Goal: Transaction & Acquisition: Purchase product/service

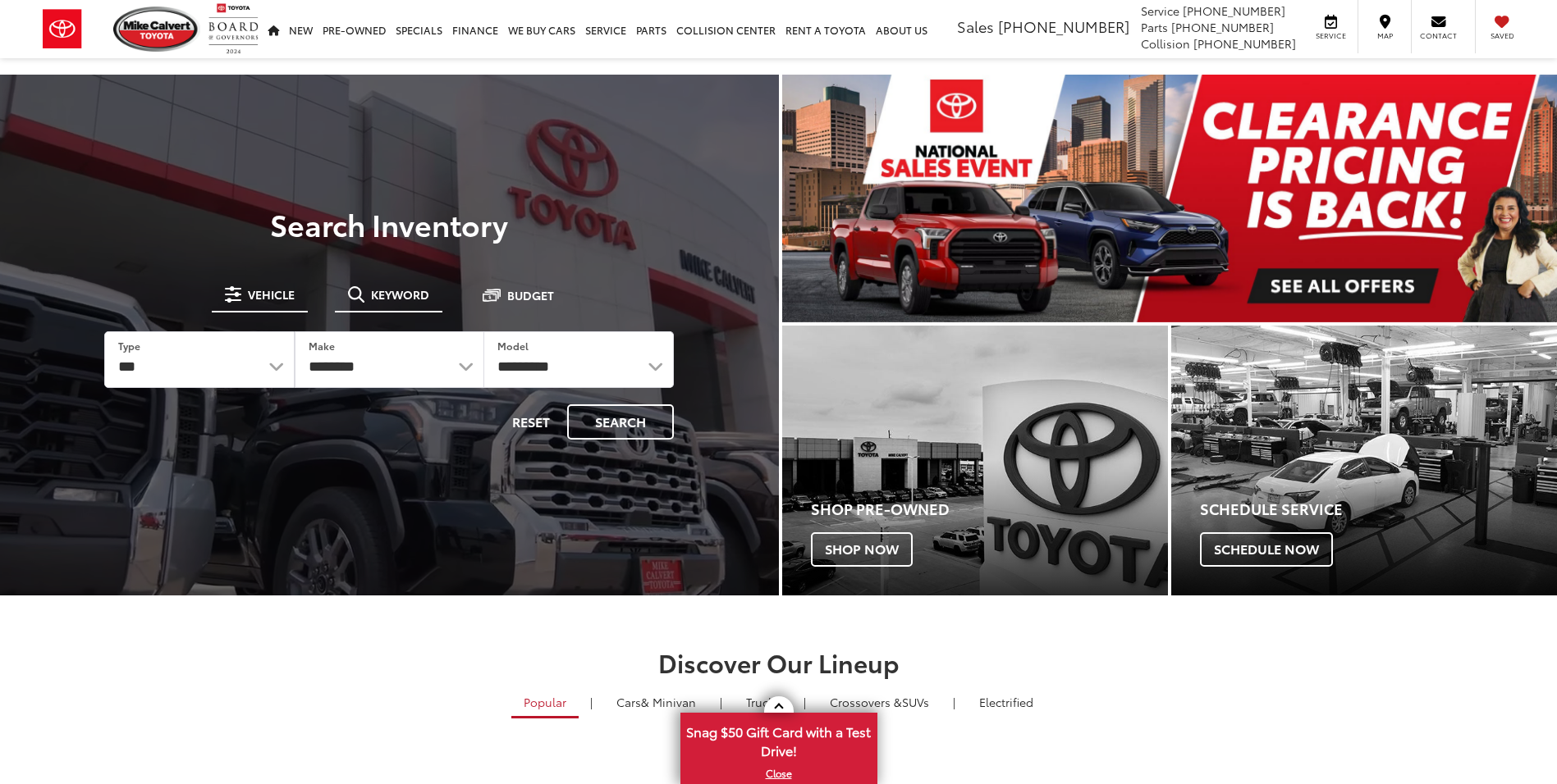
click at [399, 289] on span "Keyword" at bounding box center [400, 293] width 58 height 11
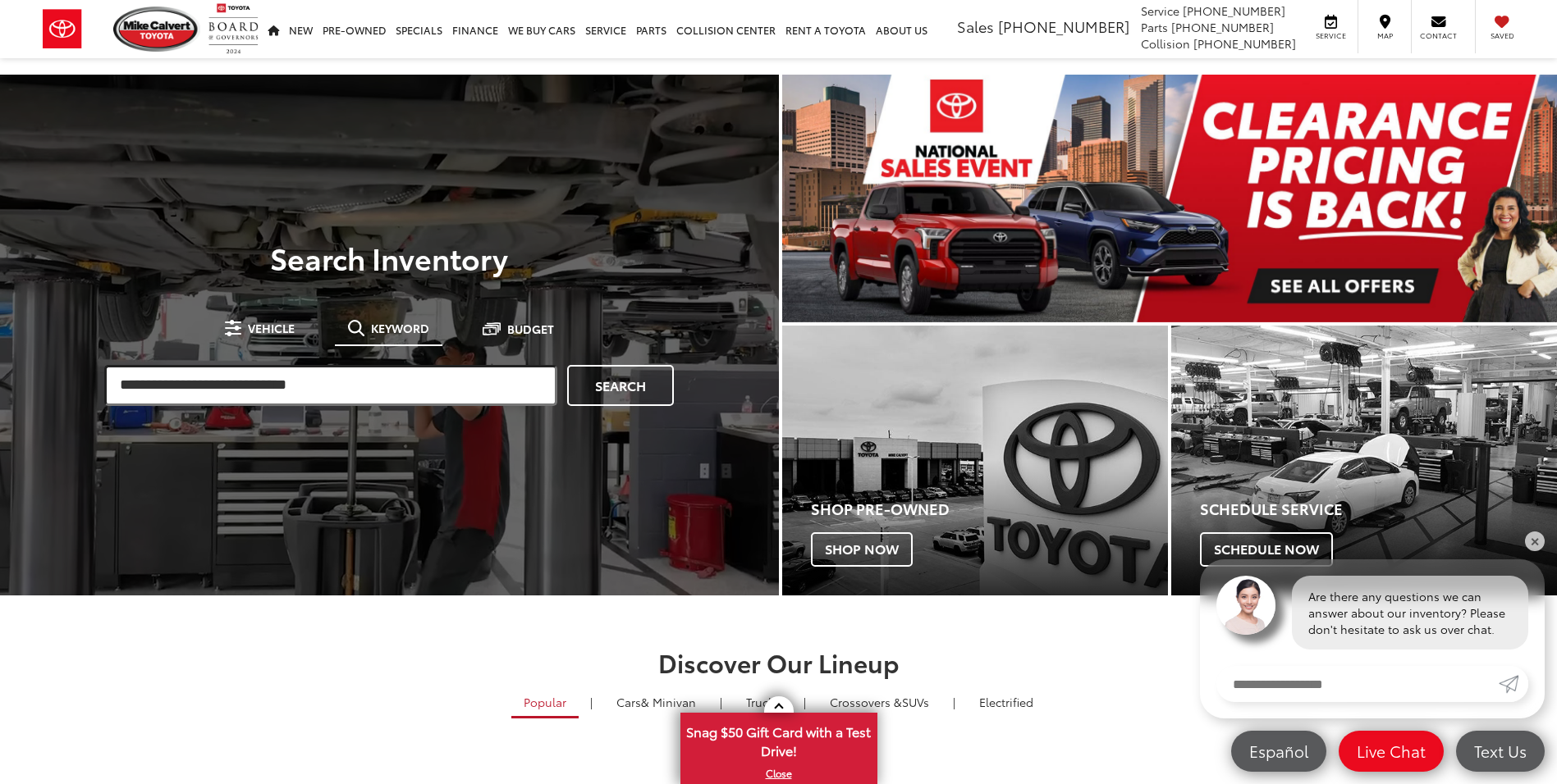
click at [348, 383] on input "search" at bounding box center [330, 386] width 453 height 41
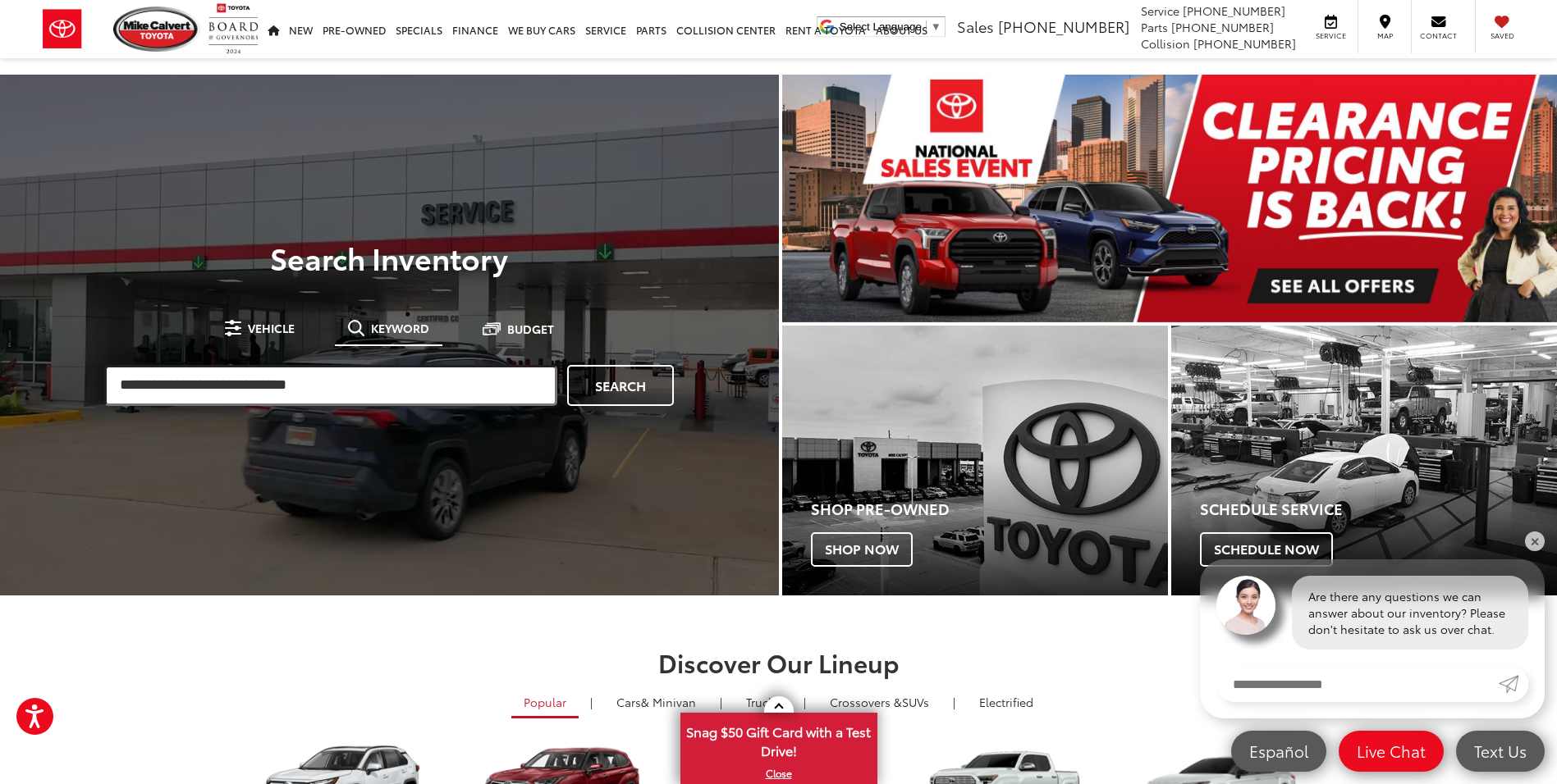
click at [393, 383] on input "search" at bounding box center [330, 386] width 453 height 41
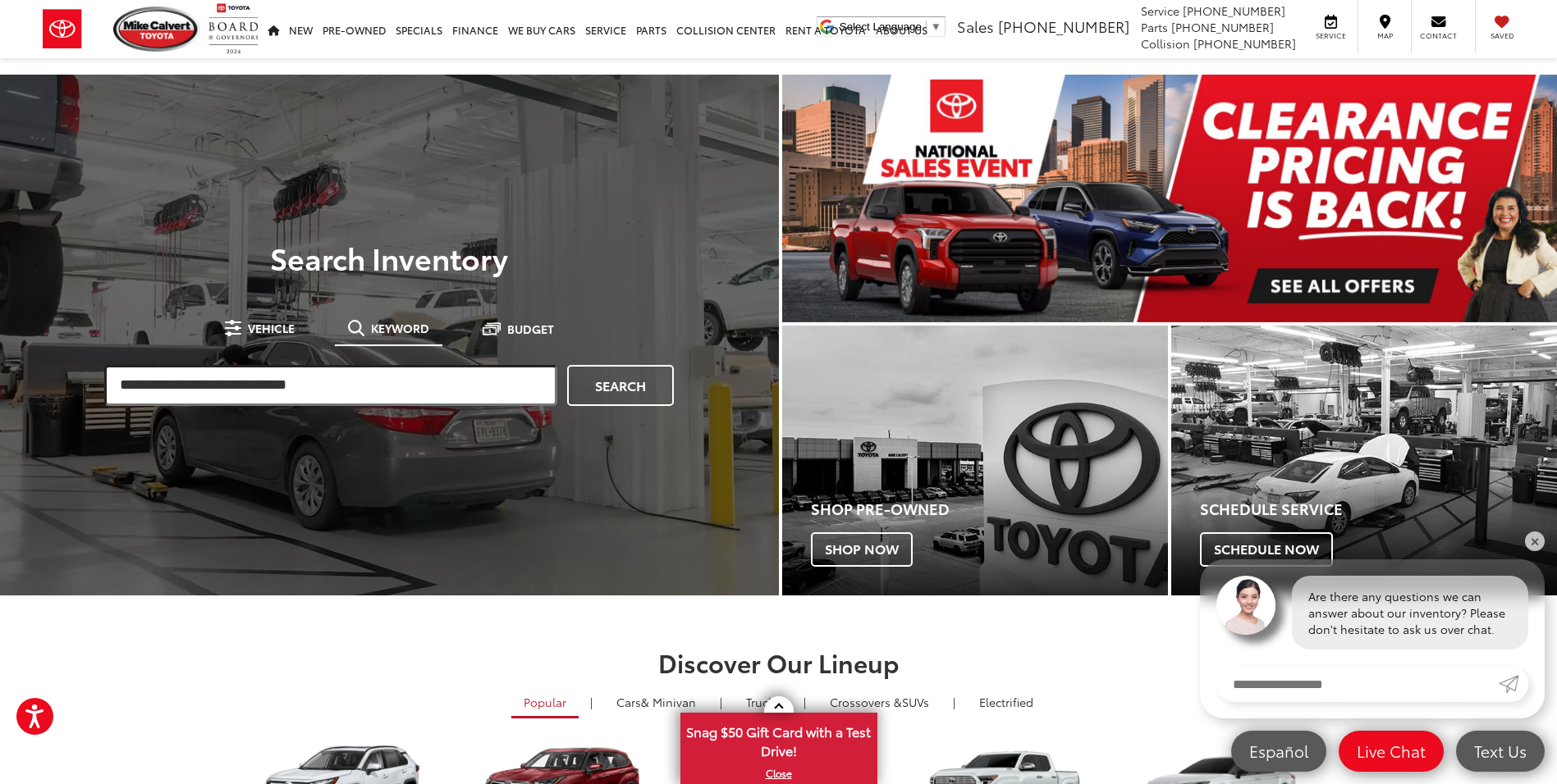
click at [382, 395] on input "search" at bounding box center [330, 386] width 453 height 41
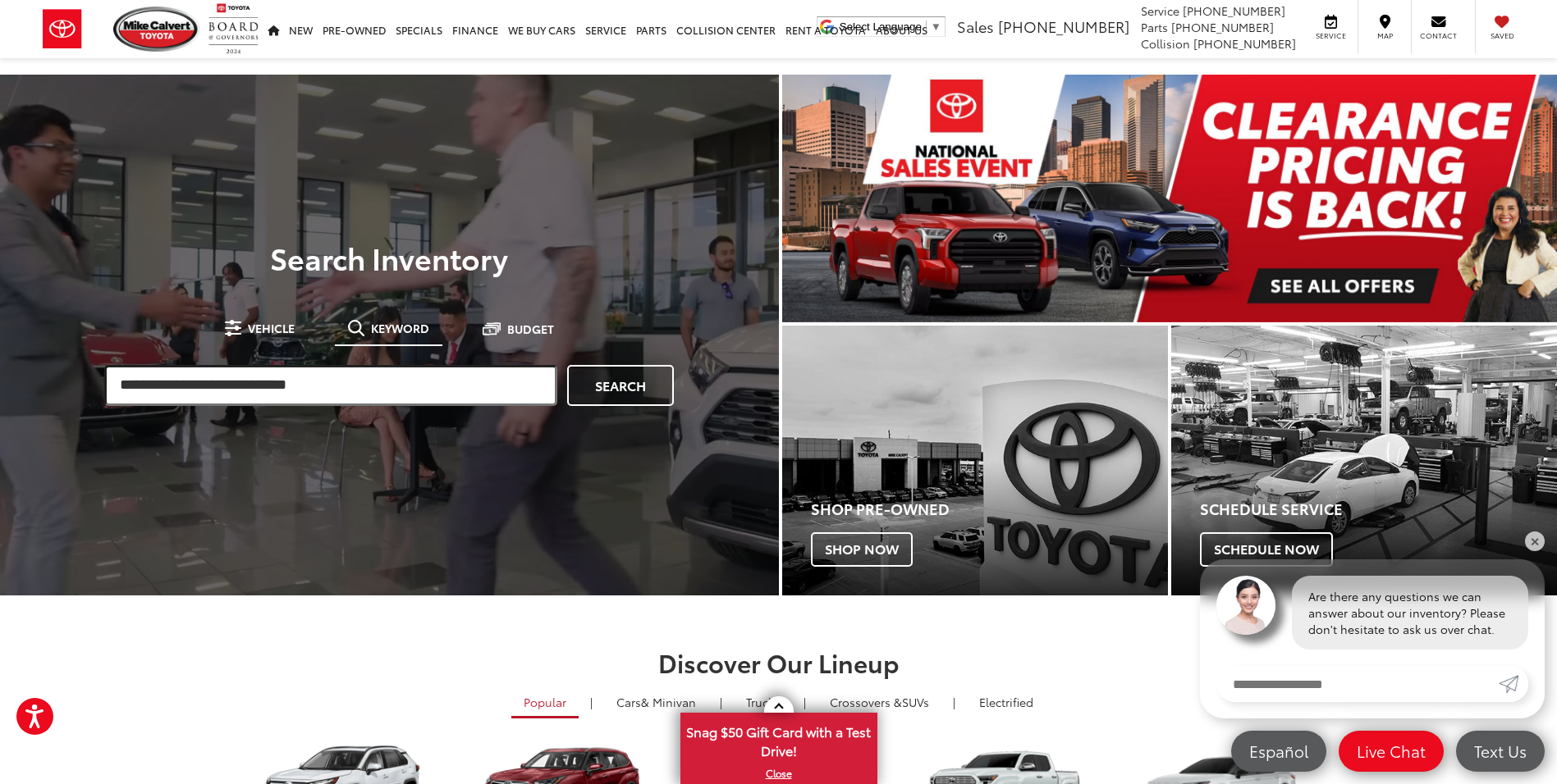
click at [382, 395] on input "search" at bounding box center [330, 386] width 453 height 41
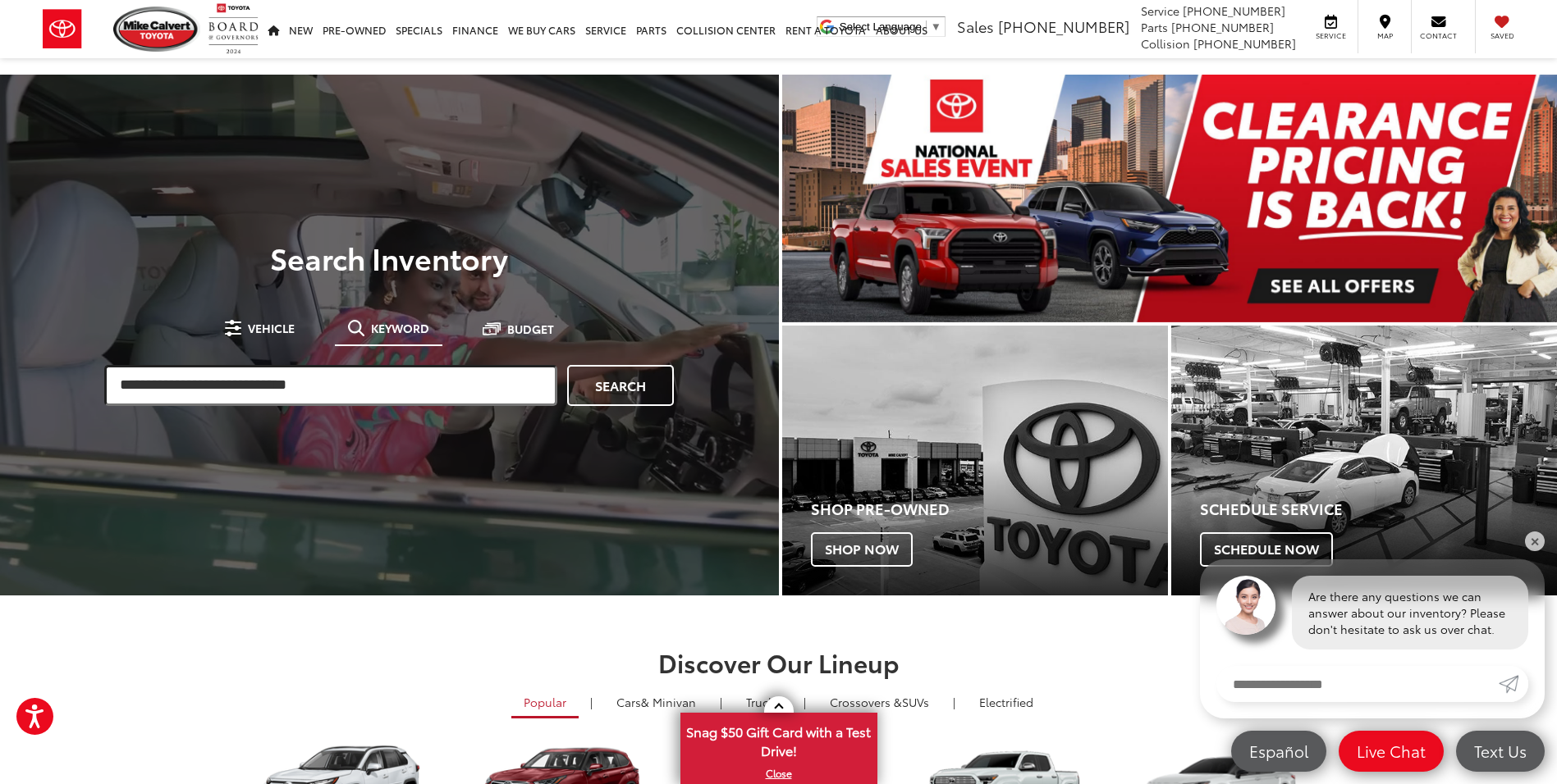
click at [441, 394] on input "search" at bounding box center [330, 386] width 453 height 41
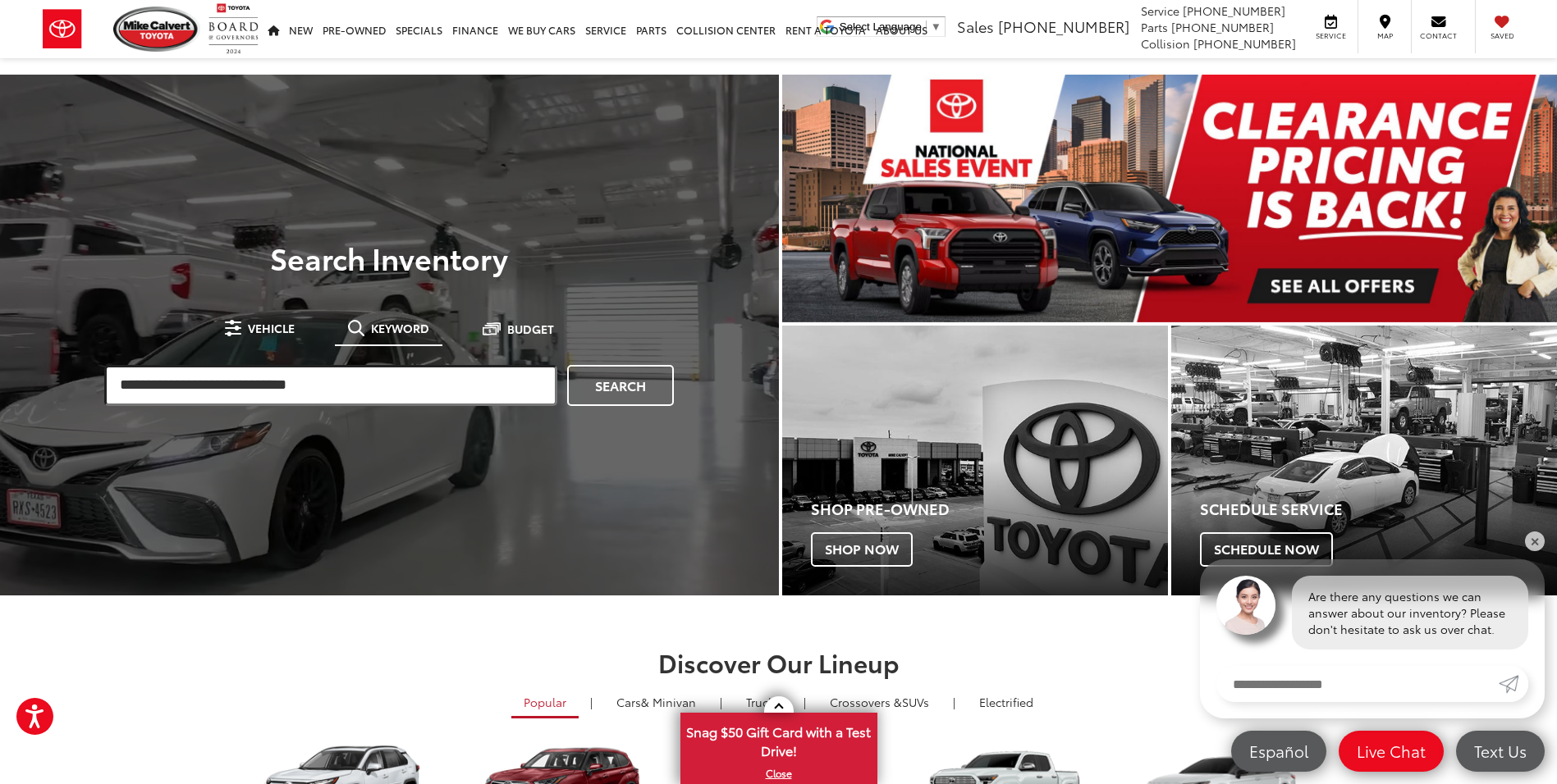
click at [441, 394] on input "search" at bounding box center [330, 386] width 453 height 41
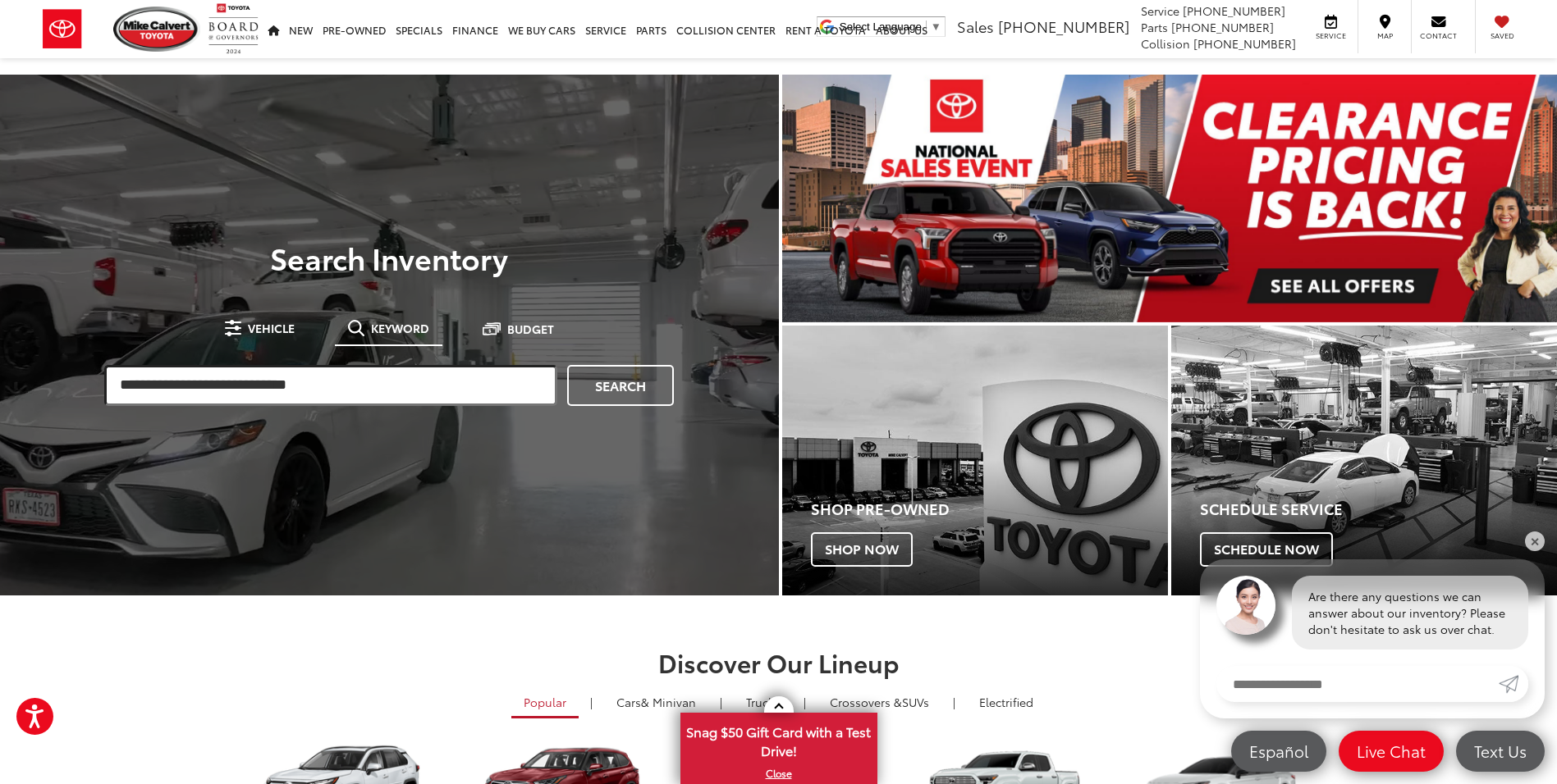
click at [414, 379] on input "search" at bounding box center [330, 386] width 453 height 41
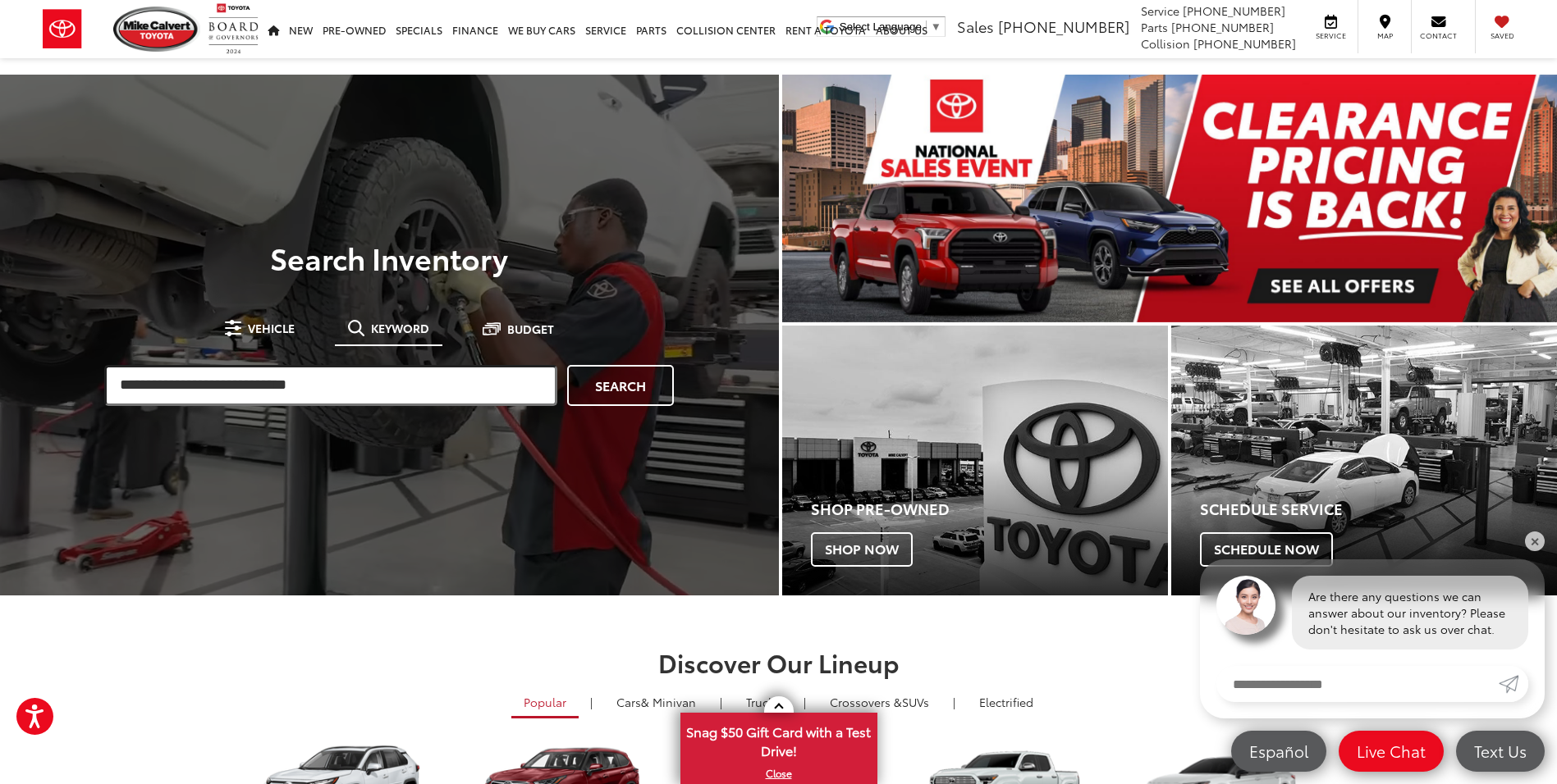
click at [413, 395] on input "search" at bounding box center [330, 386] width 453 height 41
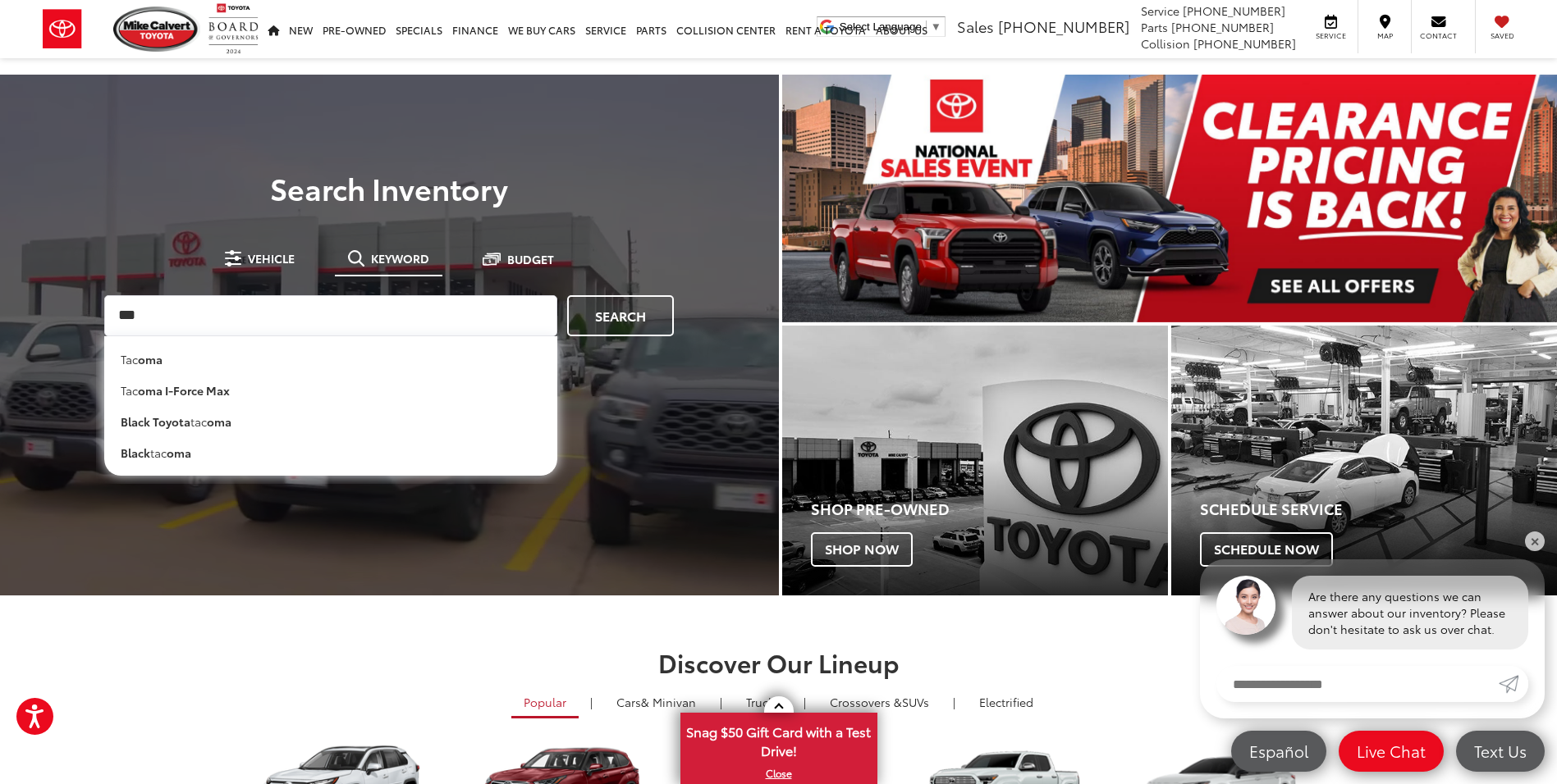
click at [245, 353] on li "tac oma" at bounding box center [330, 355] width 453 height 38
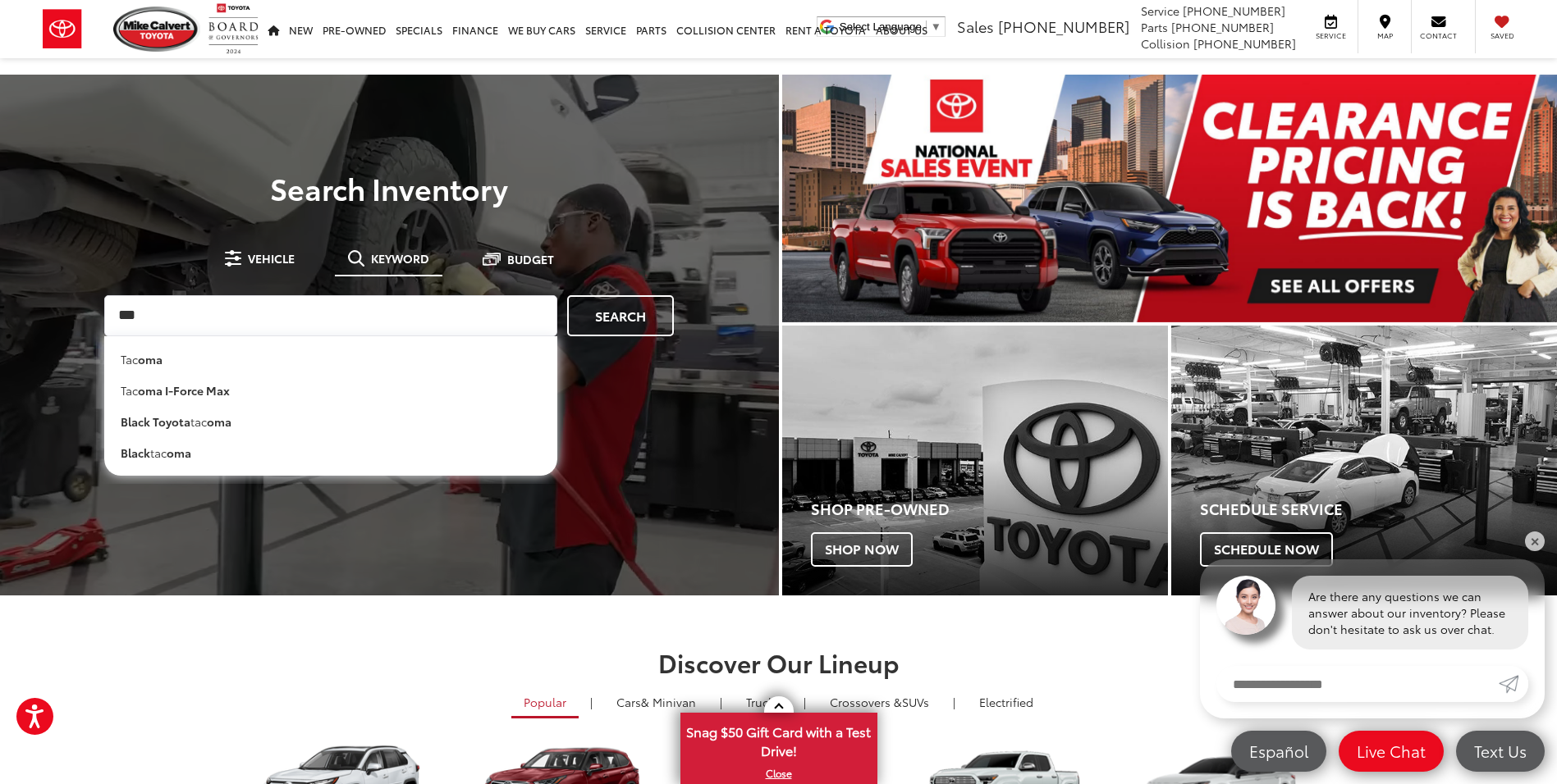
type input "******"
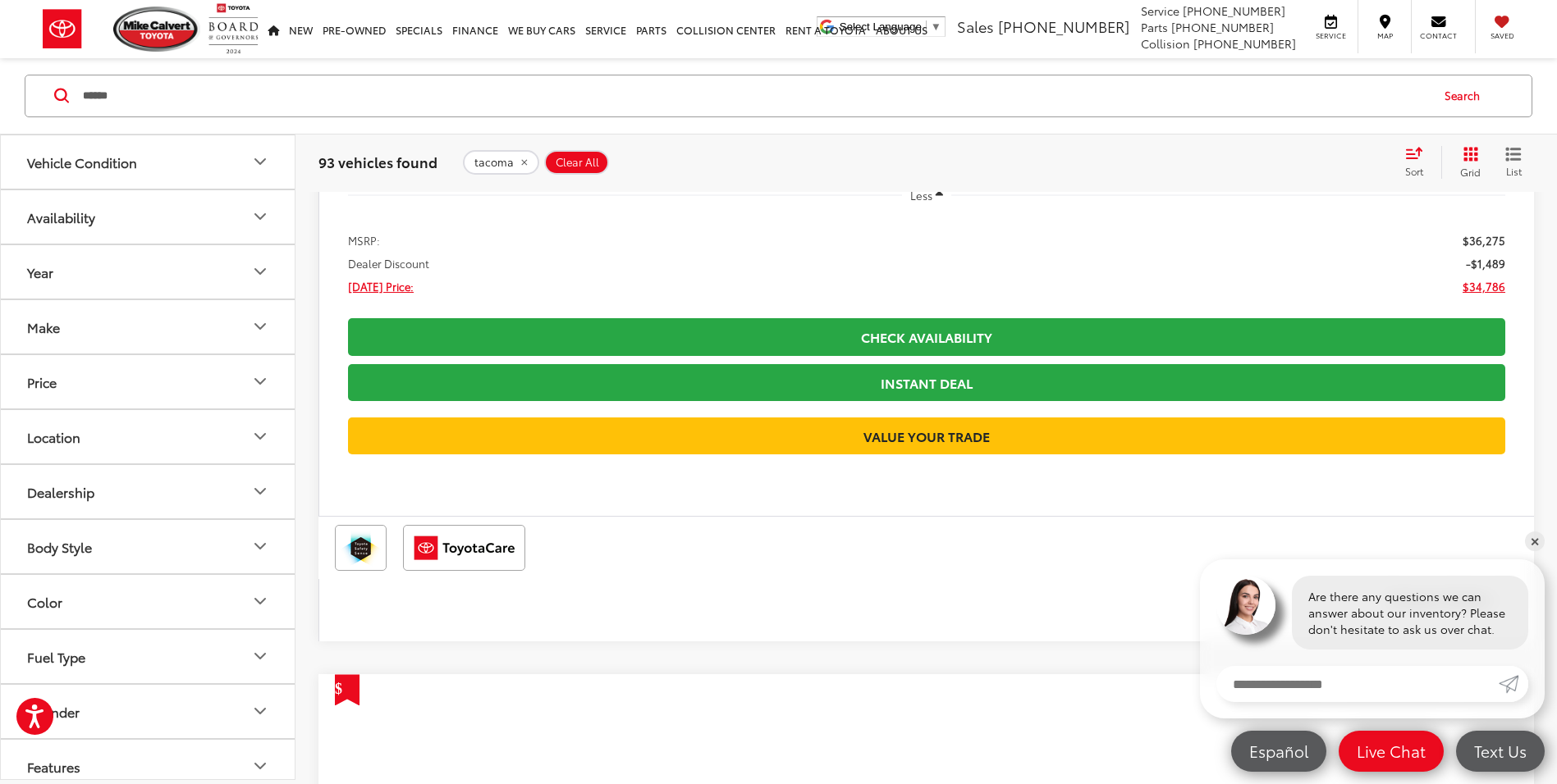
scroll to position [1379, 0]
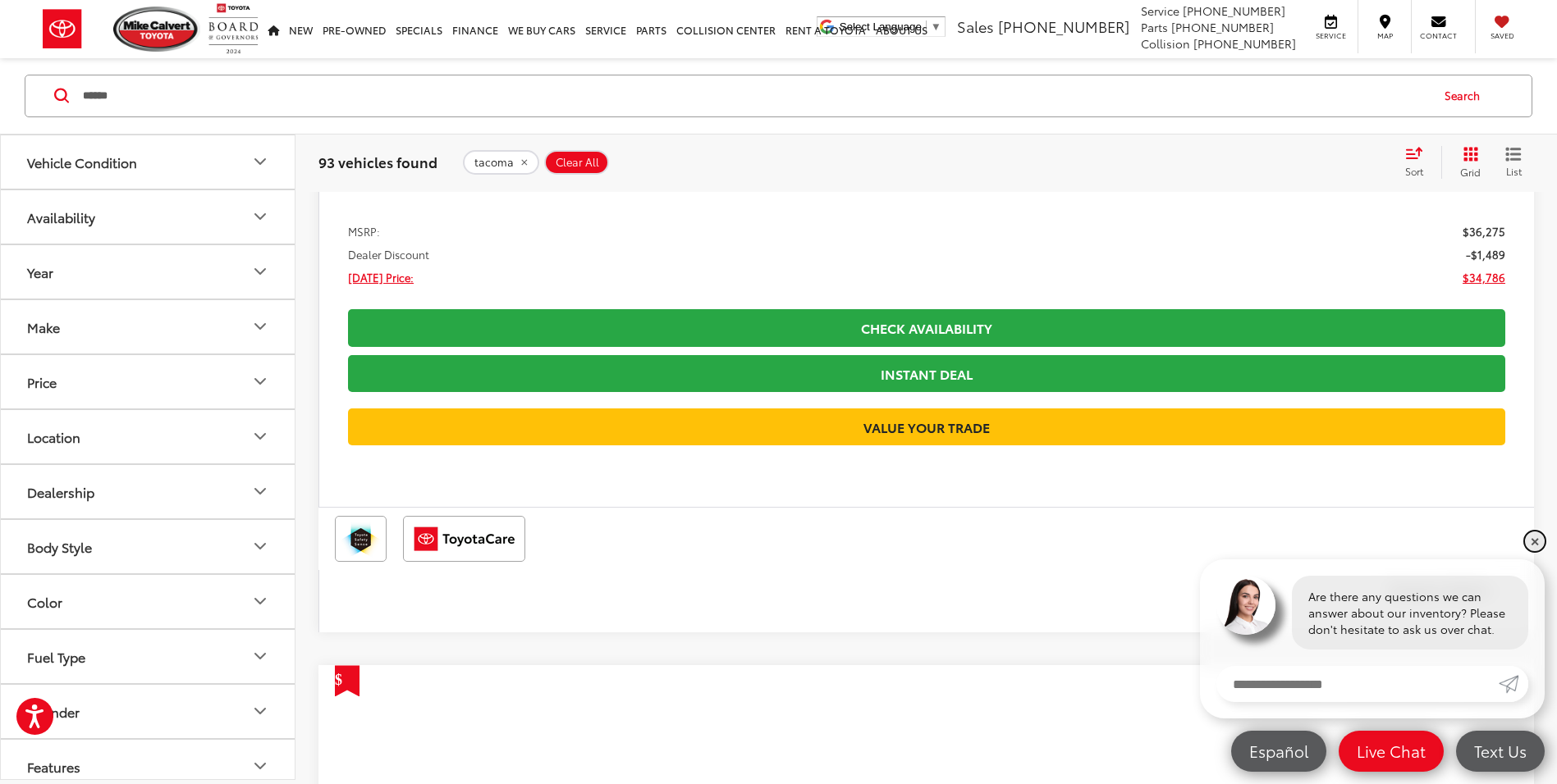
click at [1533, 549] on link "✕" at bounding box center [1535, 541] width 20 height 20
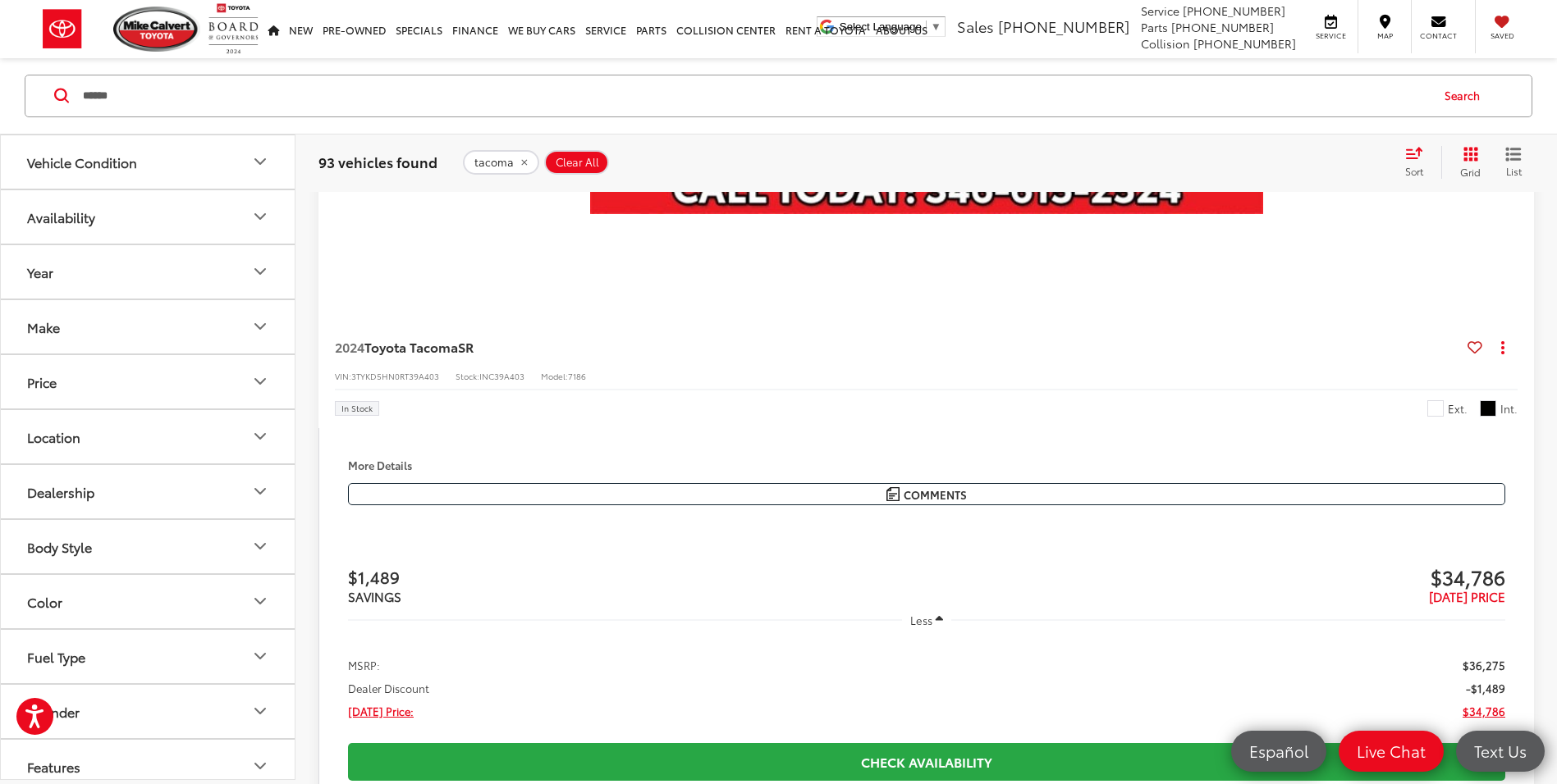
scroll to position [988, 0]
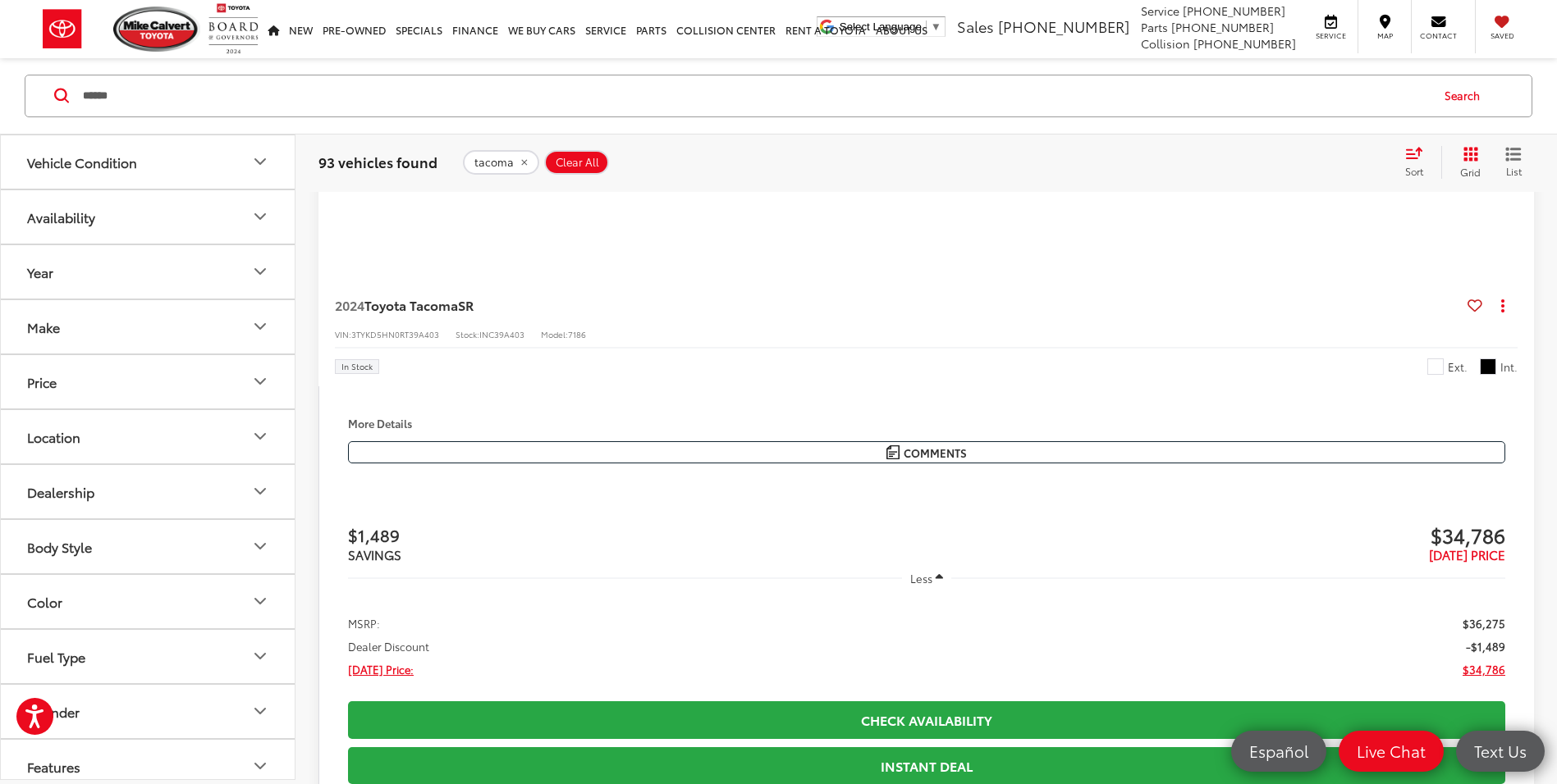
click at [184, 265] on button "Year" at bounding box center [149, 272] width 295 height 54
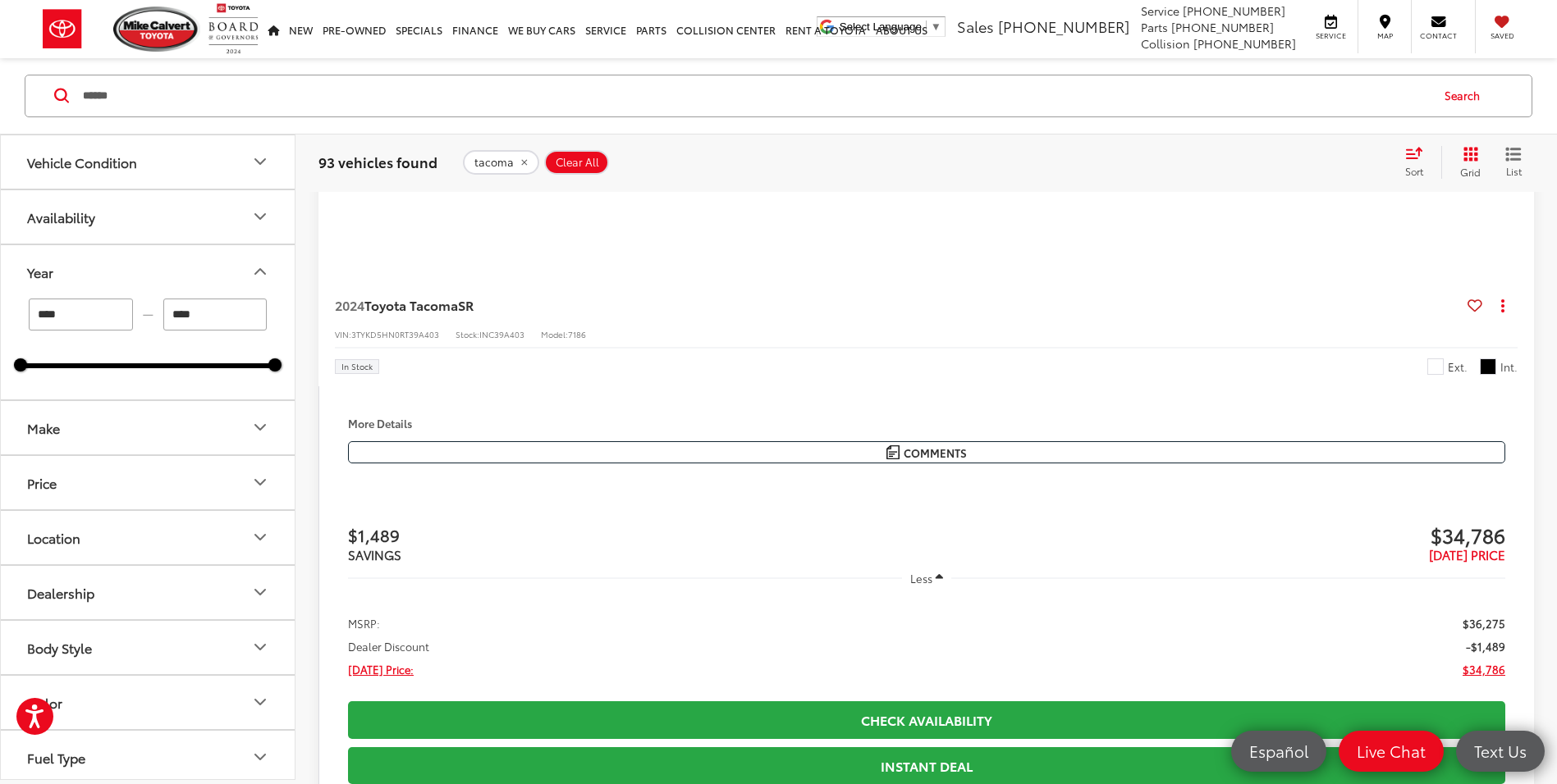
drag, startPoint x: 93, startPoint y: 317, endPoint x: 16, endPoint y: 324, distance: 77.3
click at [18, 325] on div "**** — **** 2021 2025" at bounding box center [148, 349] width 294 height 101
type input "****"
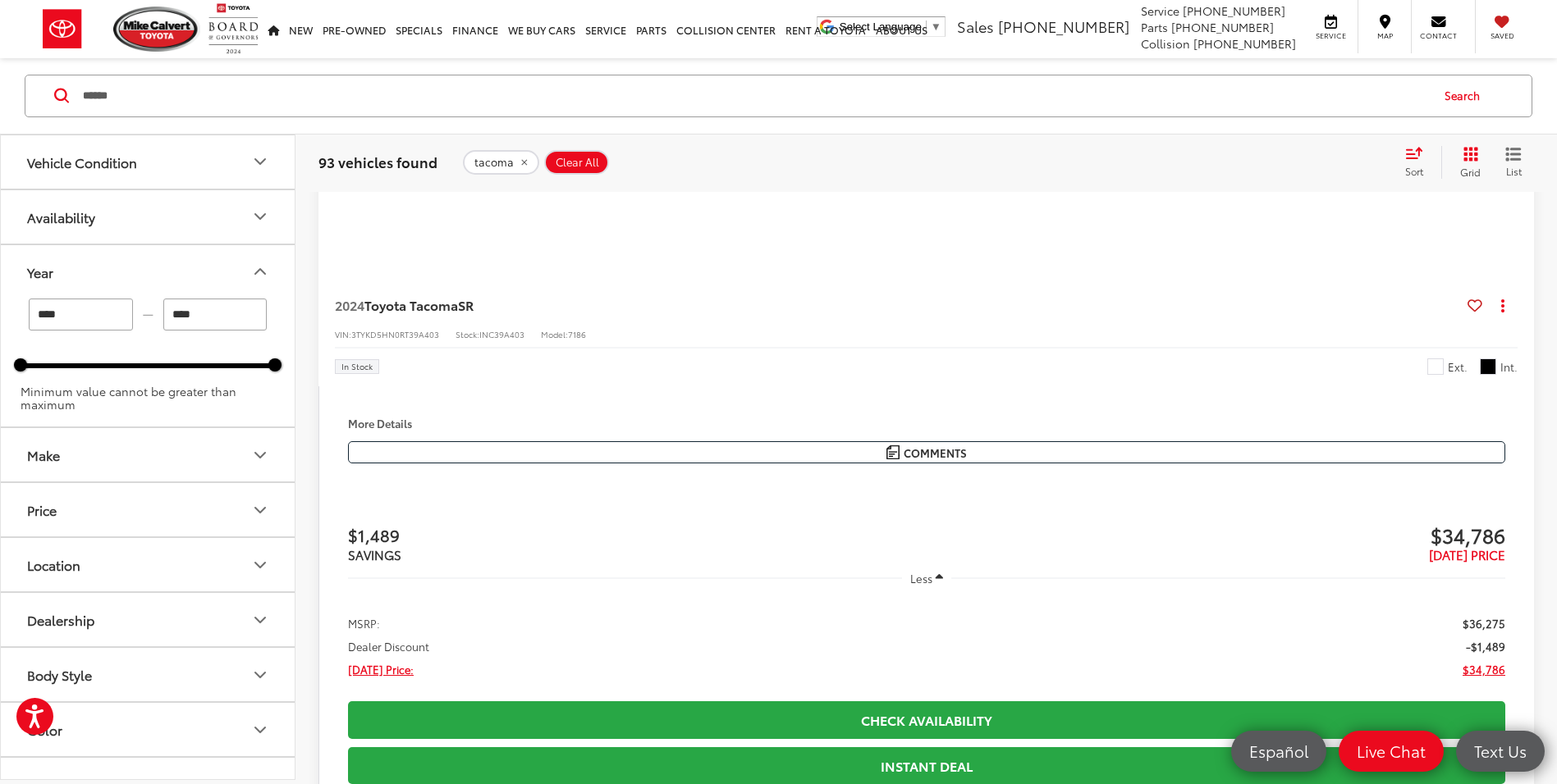
click at [222, 326] on input "****" at bounding box center [215, 315] width 104 height 32
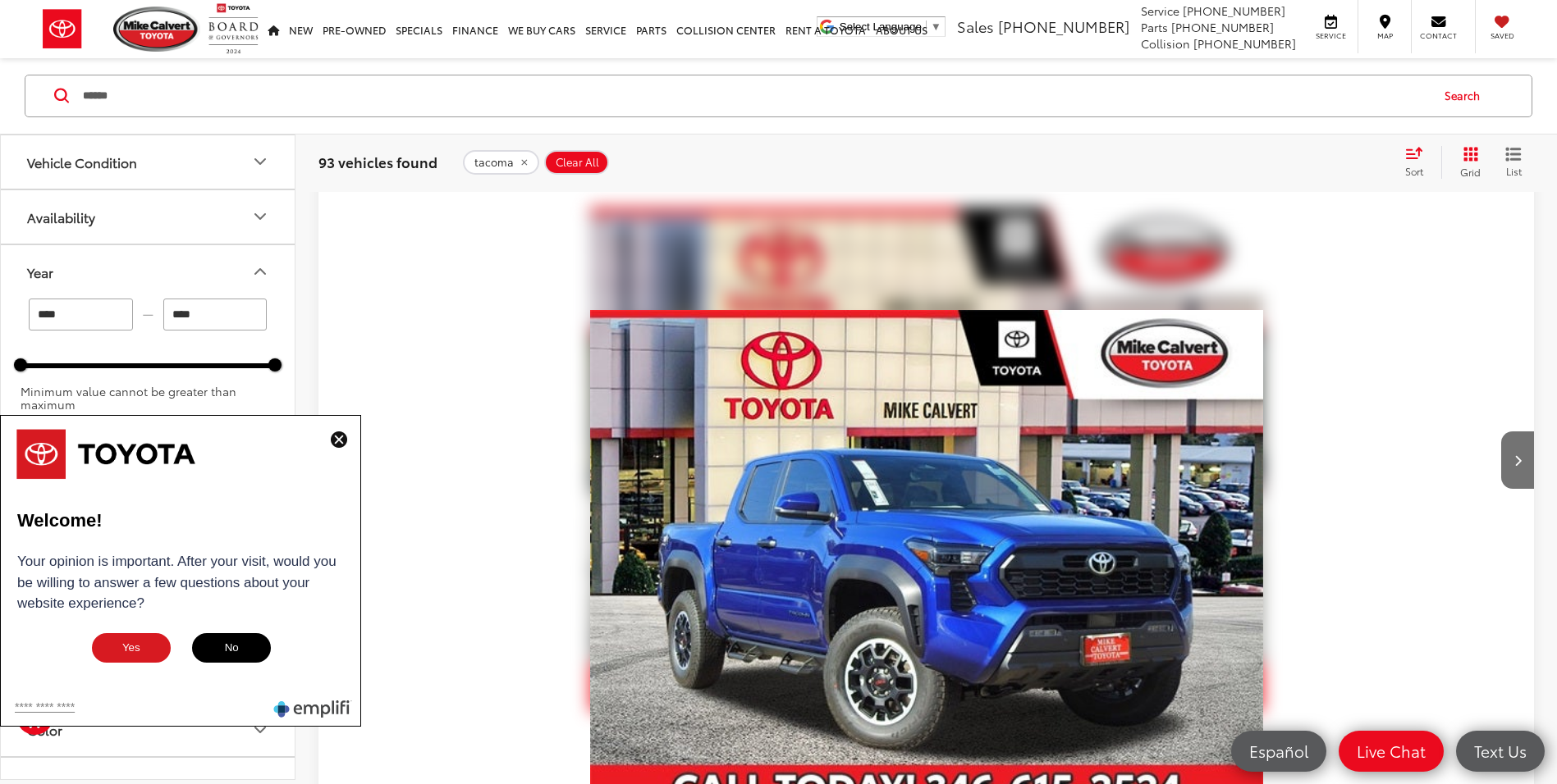
scroll to position [5497, 0]
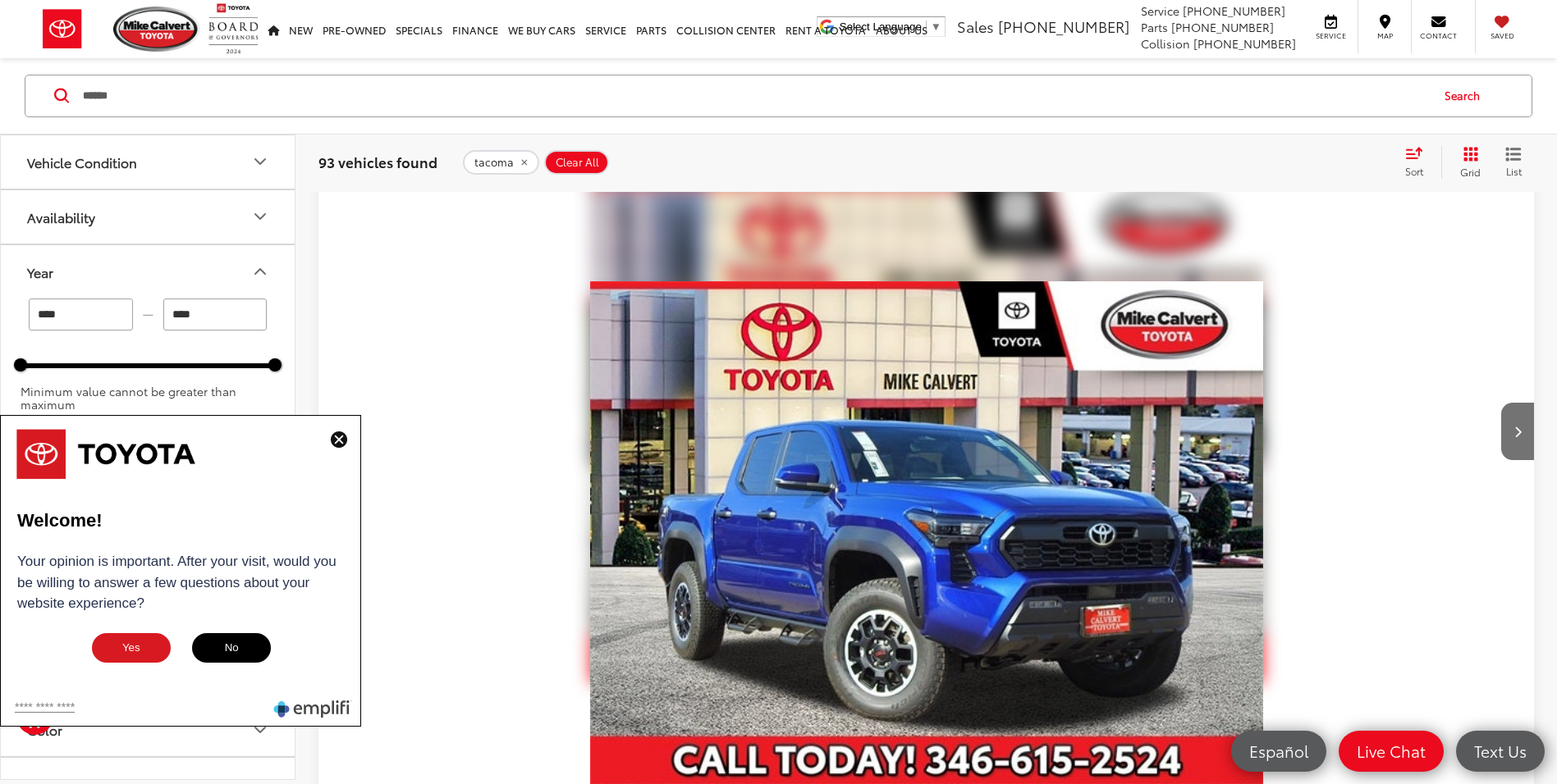
click at [341, 439] on img at bounding box center [339, 439] width 16 height 16
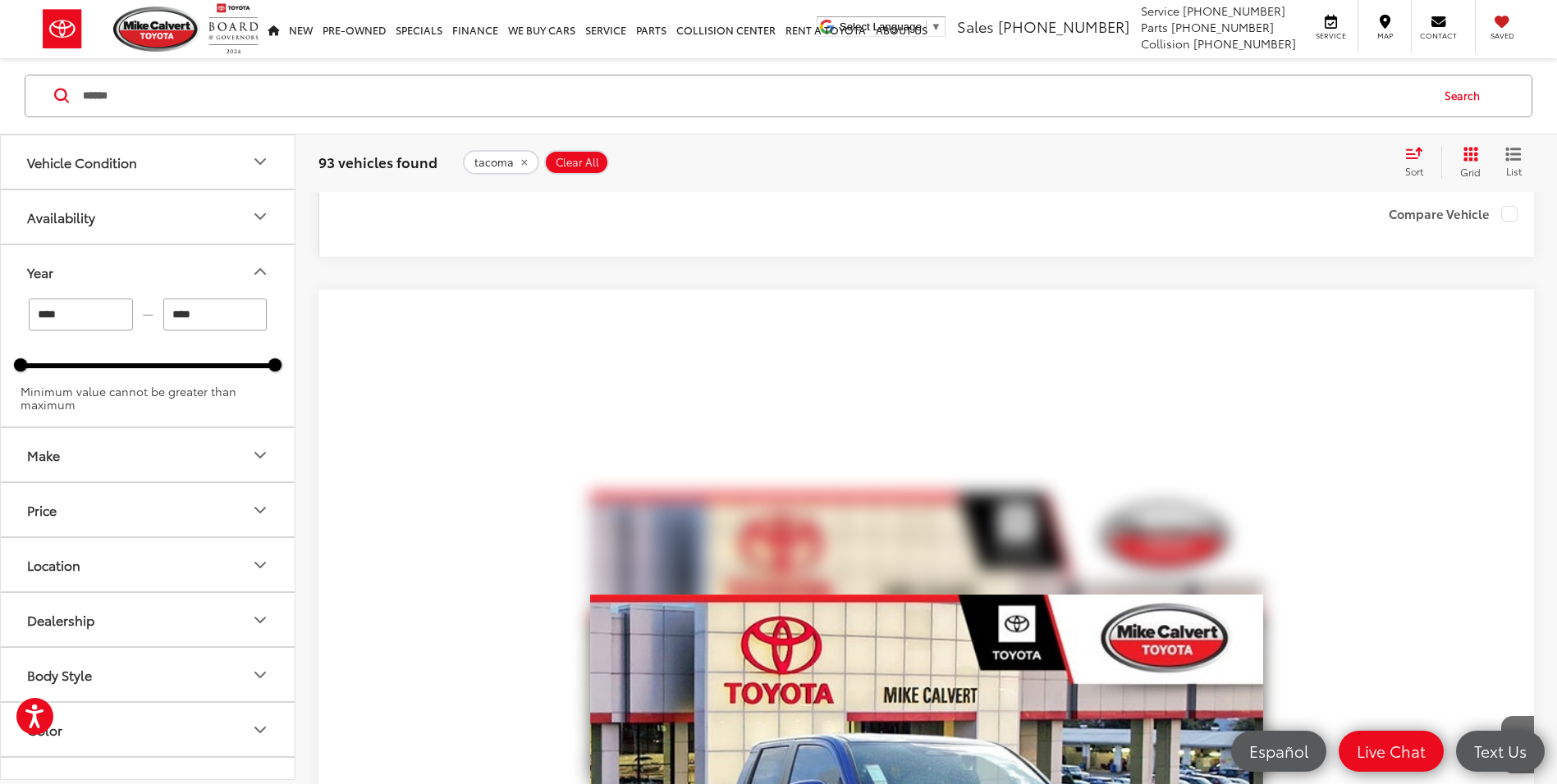
scroll to position [7065, 0]
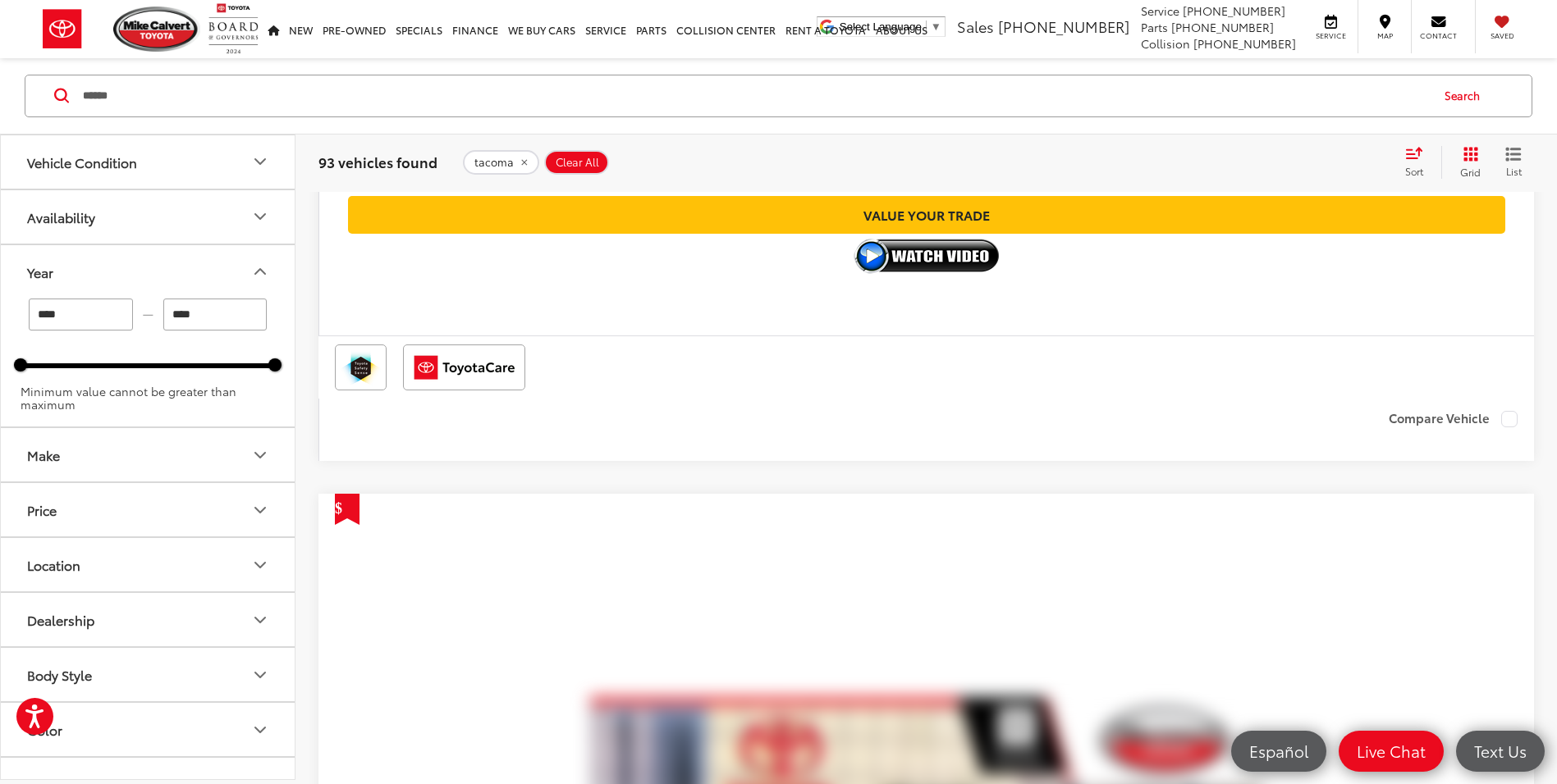
scroll to position [4949, 0]
